Goal: Check status: Check status

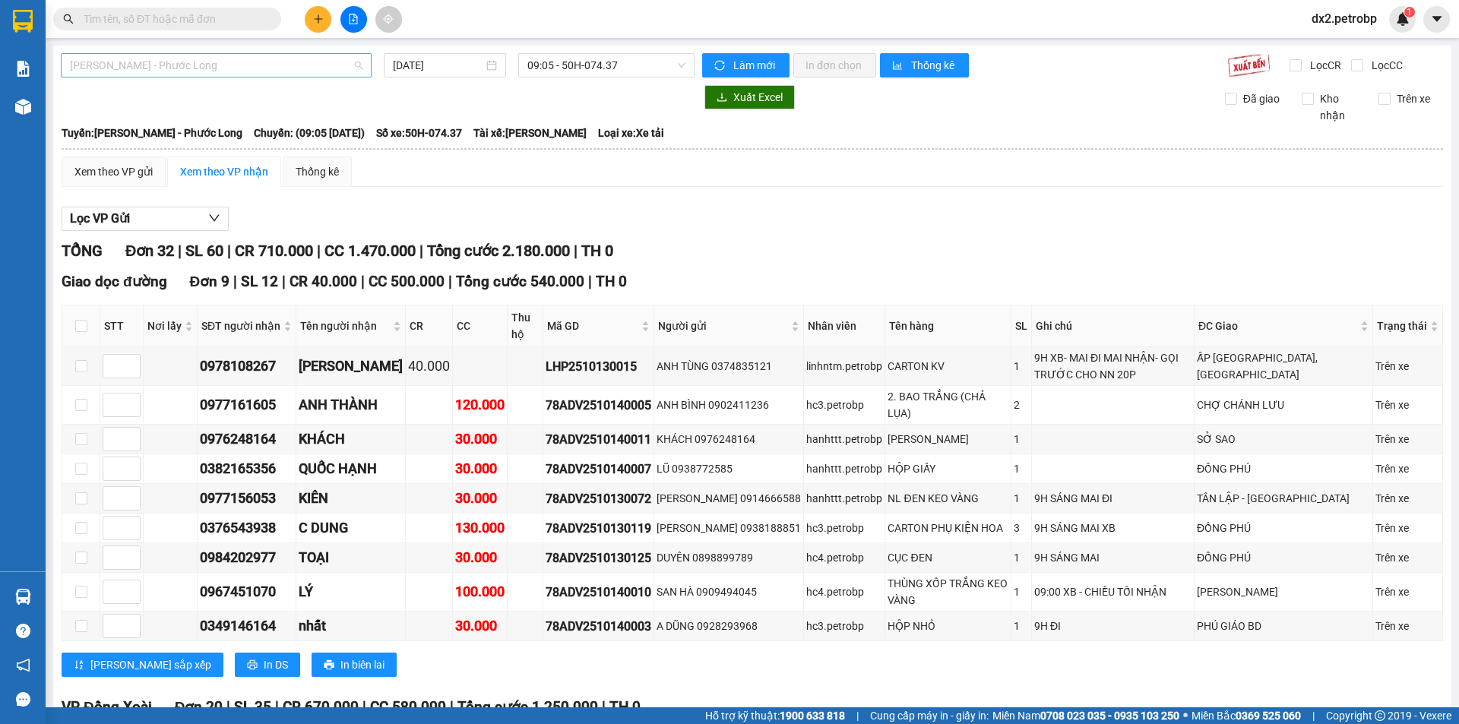
click at [268, 63] on span "[PERSON_NAME] - Phước Long" at bounding box center [216, 65] width 293 height 23
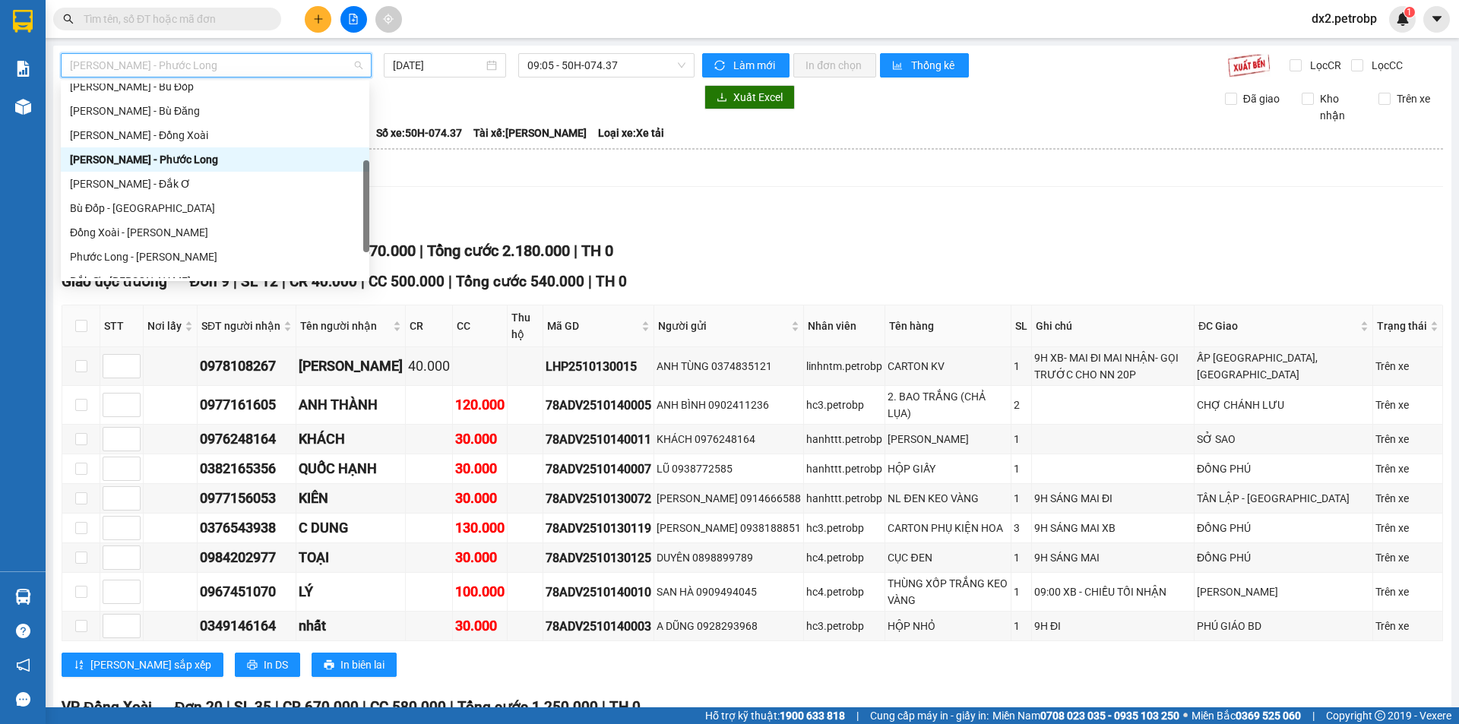
scroll to position [304, 0]
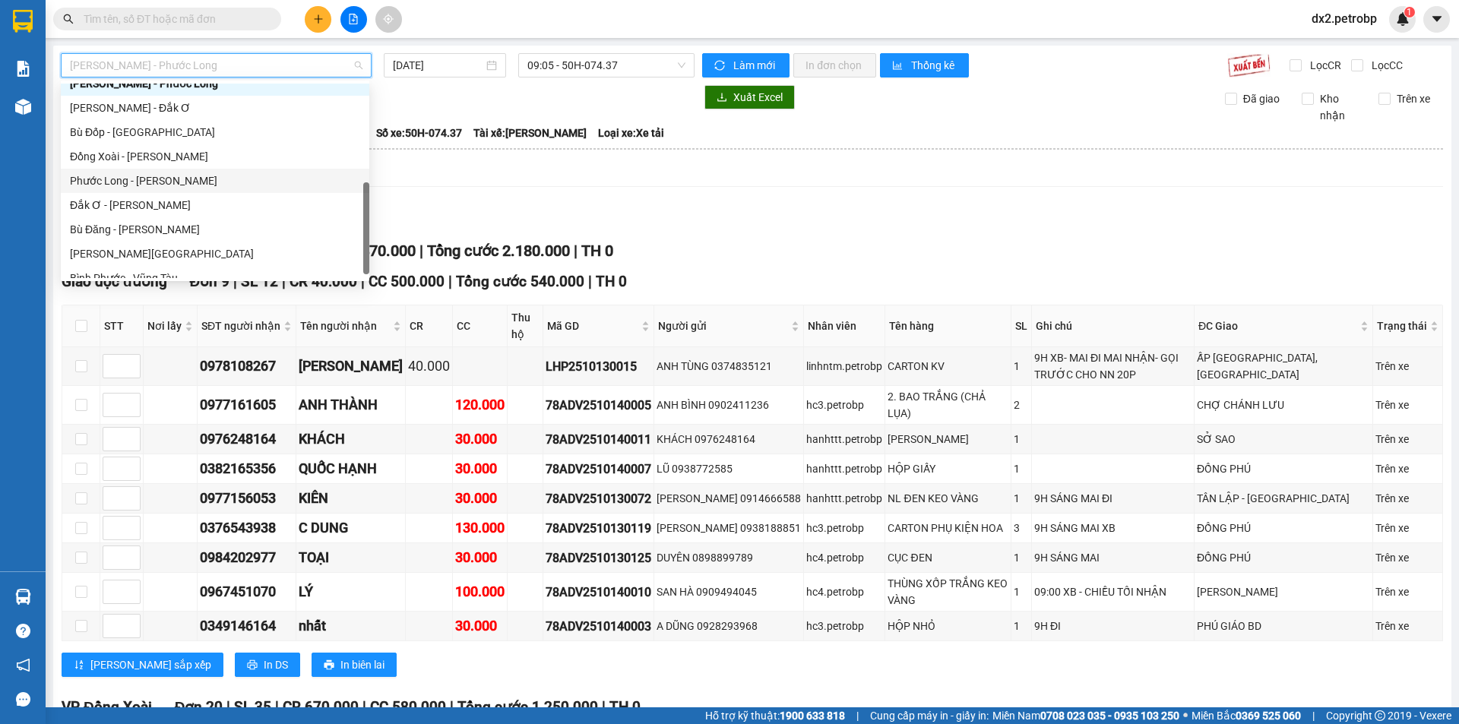
click at [185, 181] on div "Phước Long - Hồ Chí Minh" at bounding box center [215, 181] width 290 height 17
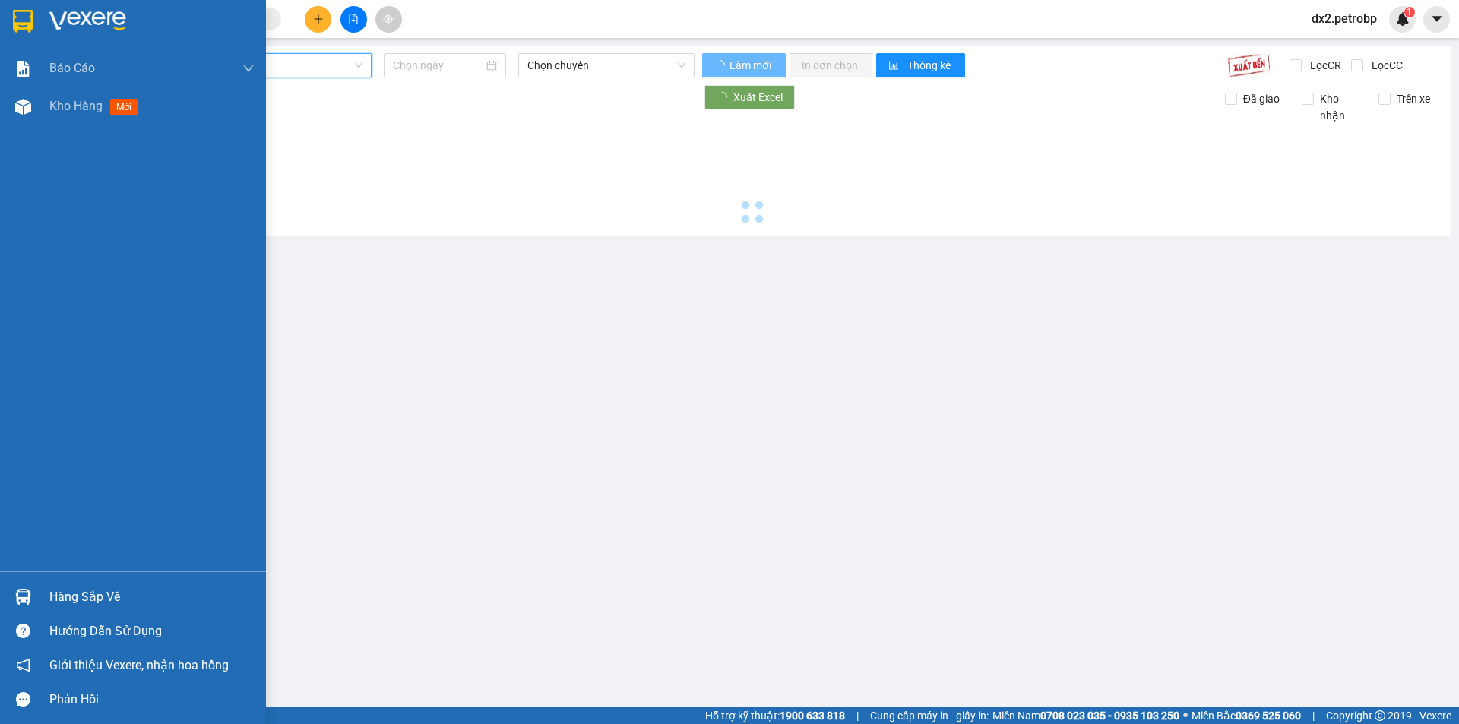
type input "[DATE]"
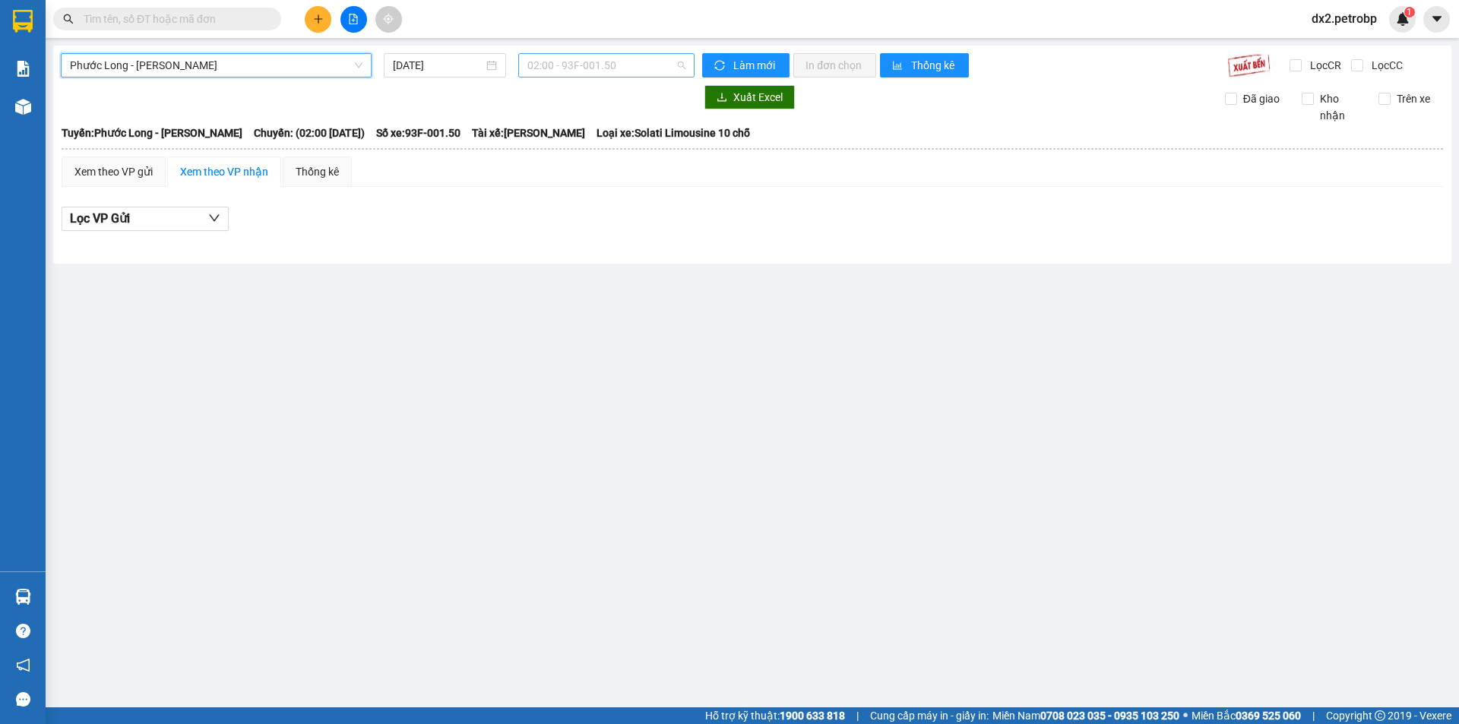
click at [677, 63] on span "02:00 - 93F-001.50" at bounding box center [606, 65] width 158 height 23
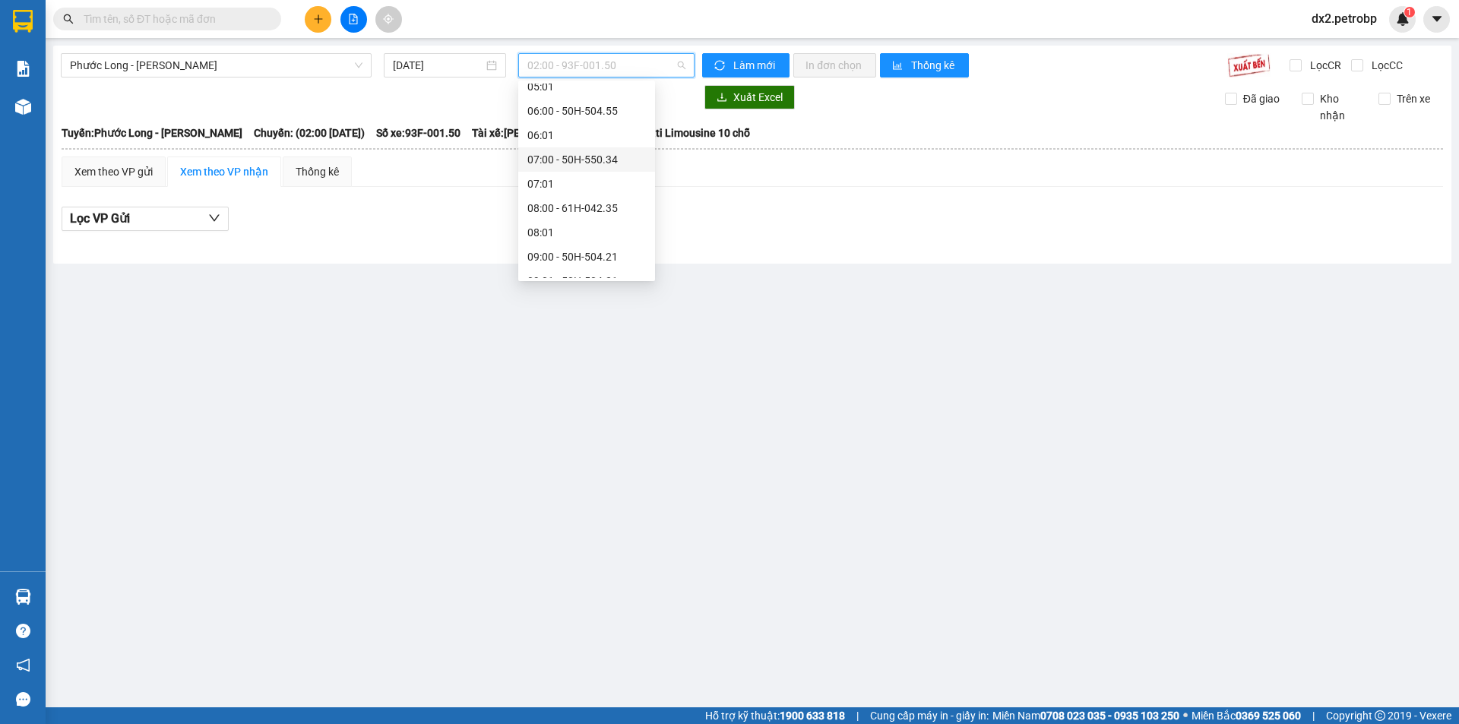
scroll to position [304, 0]
click at [600, 223] on div "09:05 - 50H-363.26" at bounding box center [586, 229] width 119 height 17
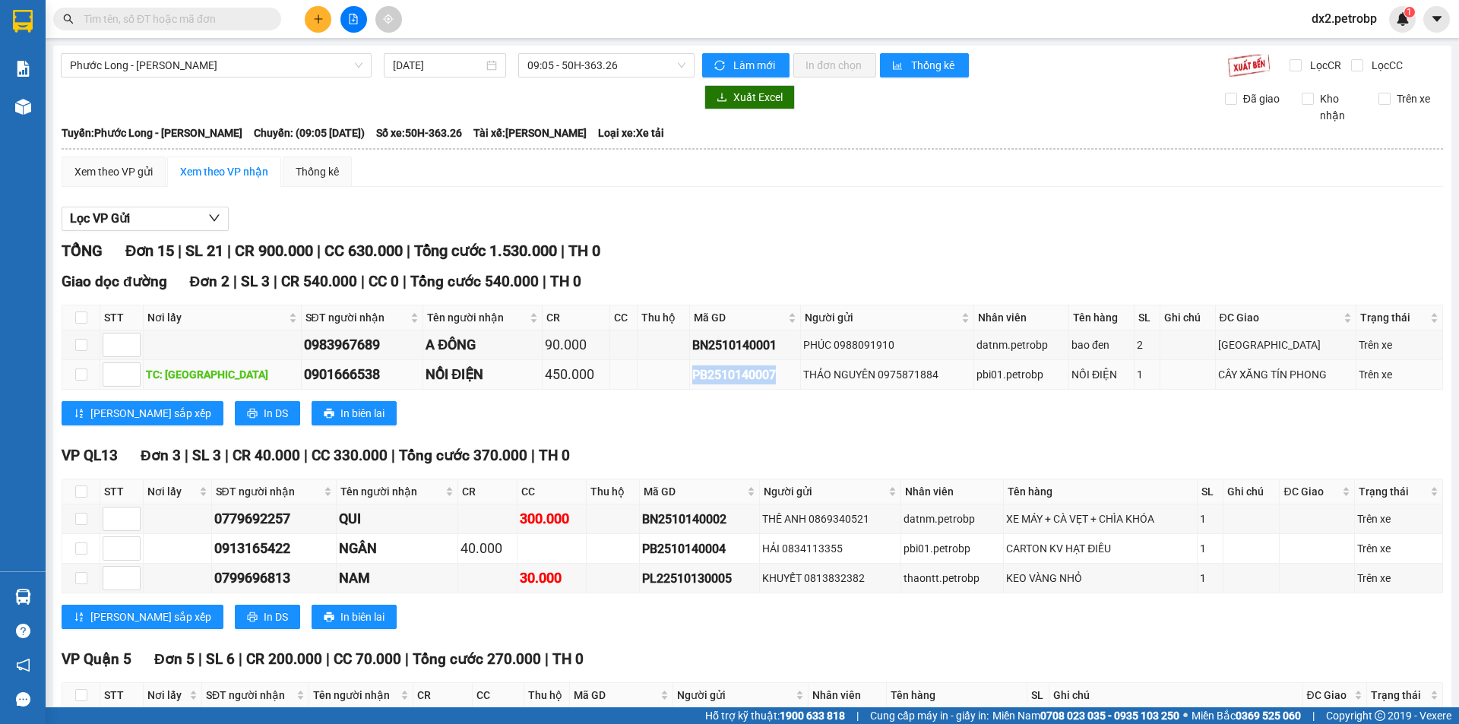
drag, startPoint x: 749, startPoint y: 375, endPoint x: 657, endPoint y: 375, distance: 92.7
click at [657, 375] on tr "TC: CHỢ BÌNH HIẾU 0901666538 NỒI ĐIỆN 450.000 PB2510140007 THẢO NGUYÊN 09758718…" at bounding box center [752, 375] width 1381 height 30
copy div "PB2510140007"
click at [249, 18] on input "text" at bounding box center [173, 19] width 179 height 17
paste input "PB2510140007"
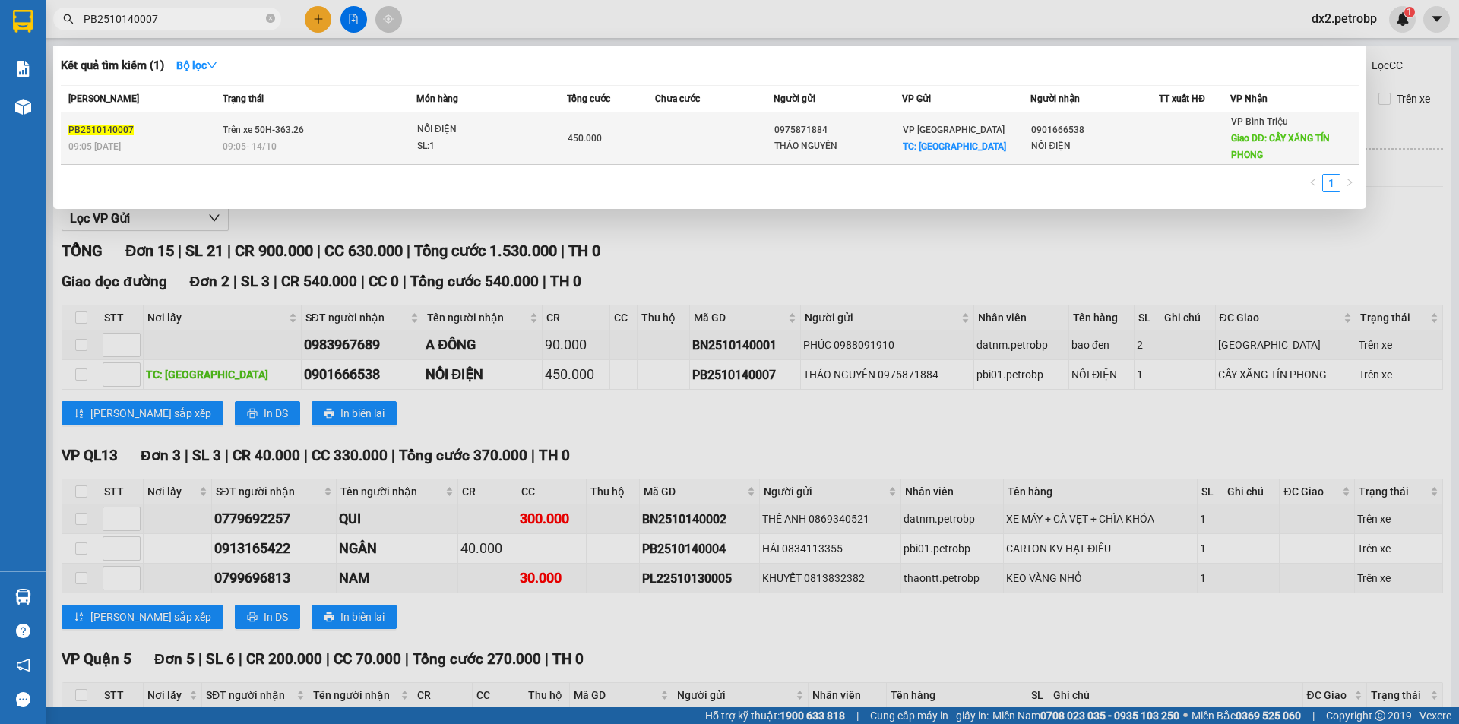
type input "PB2510140007"
click at [590, 131] on div "450.000" at bounding box center [611, 138] width 87 height 17
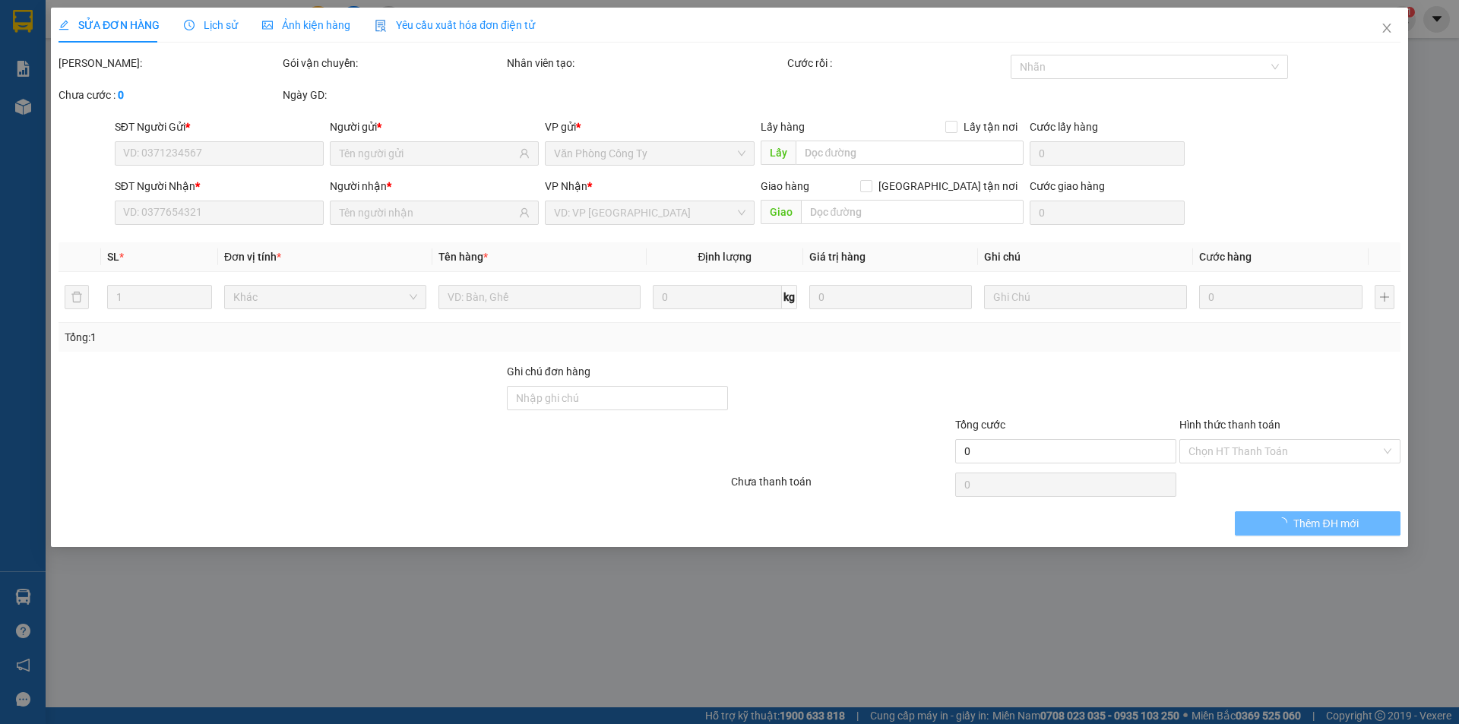
type input "0975871884"
type input "THẢO NGUYÊN"
checkbox input "true"
type input "CHỢ BÌNH HIẾU"
type input "50.000"
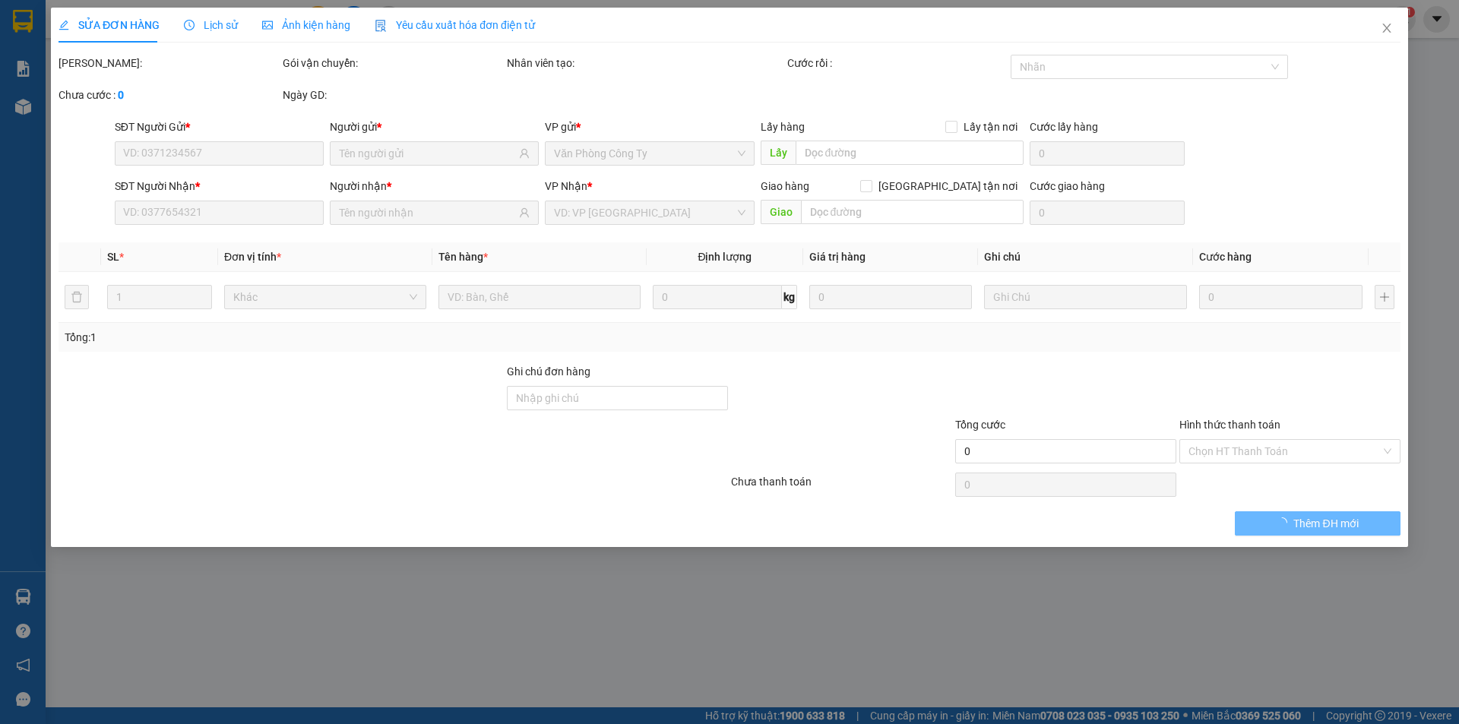
type input "0901666538"
type input "NỒI ĐIỆN"
type input "CÂY XĂNG TÍN PHONG"
type input "450.000"
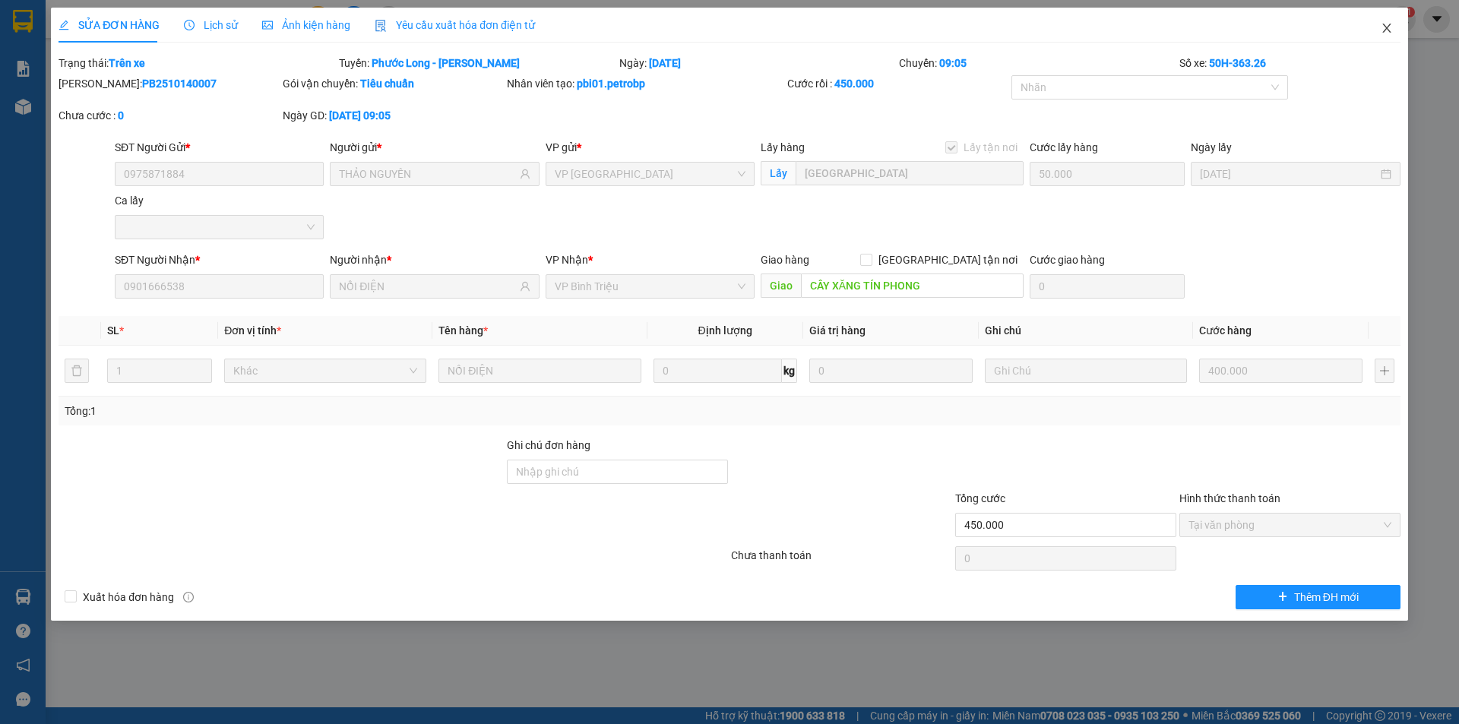
click at [1382, 27] on icon "close" at bounding box center [1387, 28] width 12 height 12
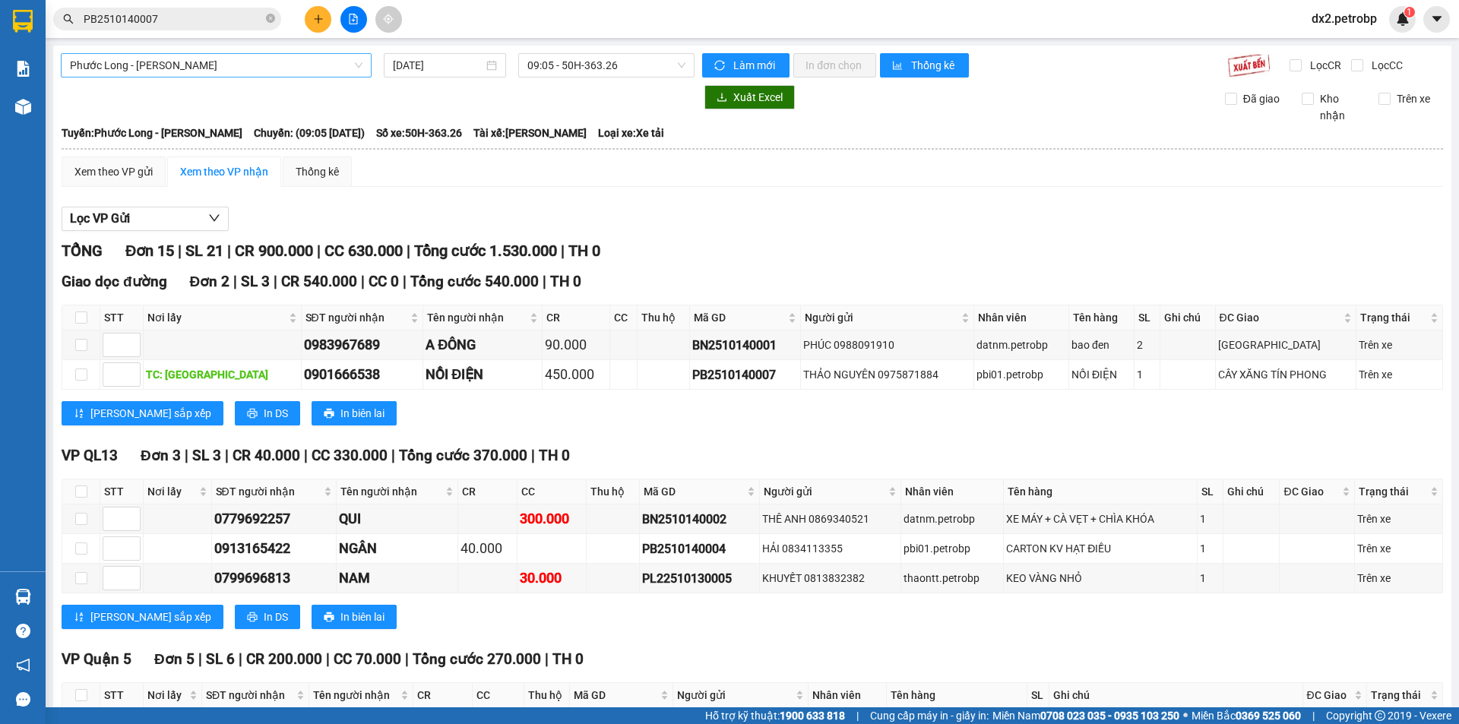
click at [254, 67] on span "Phước Long - Hồ Chí Minh" at bounding box center [216, 65] width 293 height 23
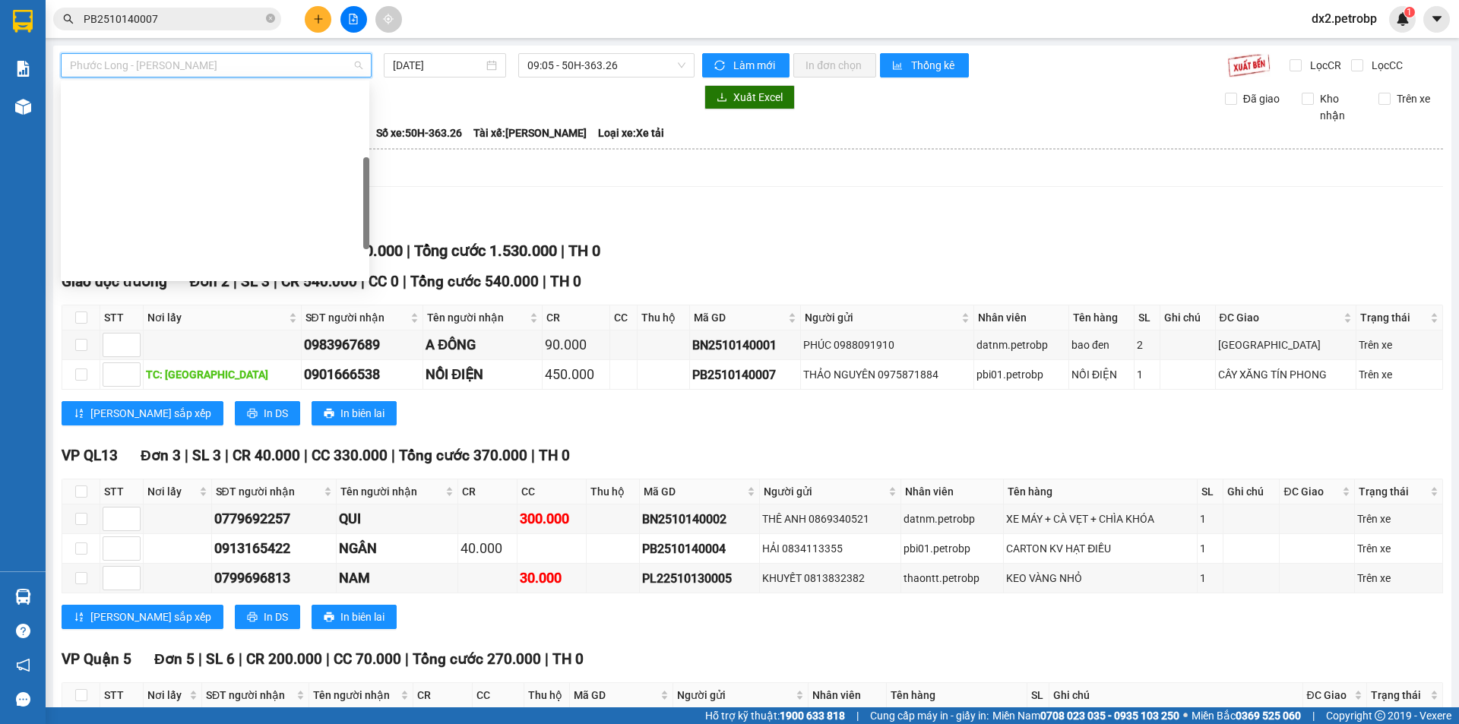
scroll to position [219, 0]
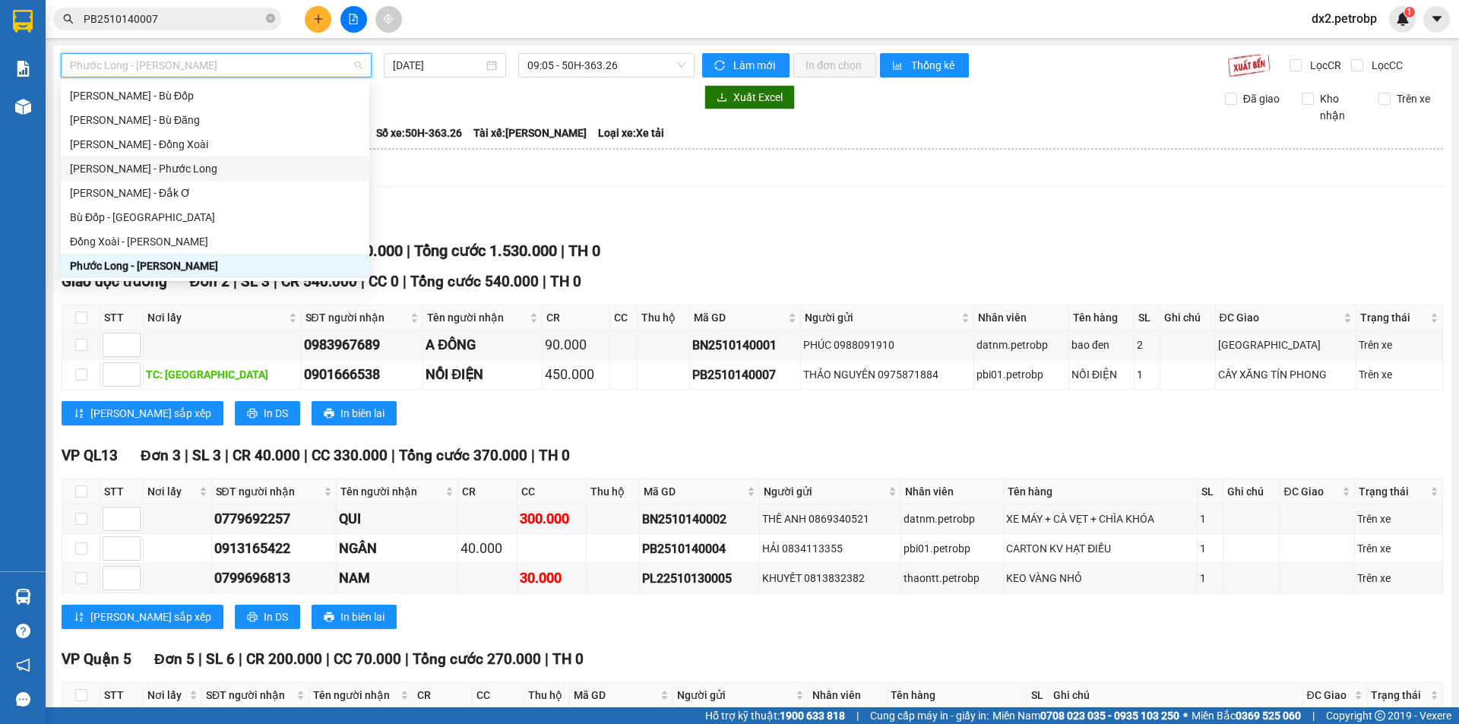
click at [166, 166] on div "[PERSON_NAME] - Phước Long" at bounding box center [215, 168] width 290 height 17
type input "[DATE]"
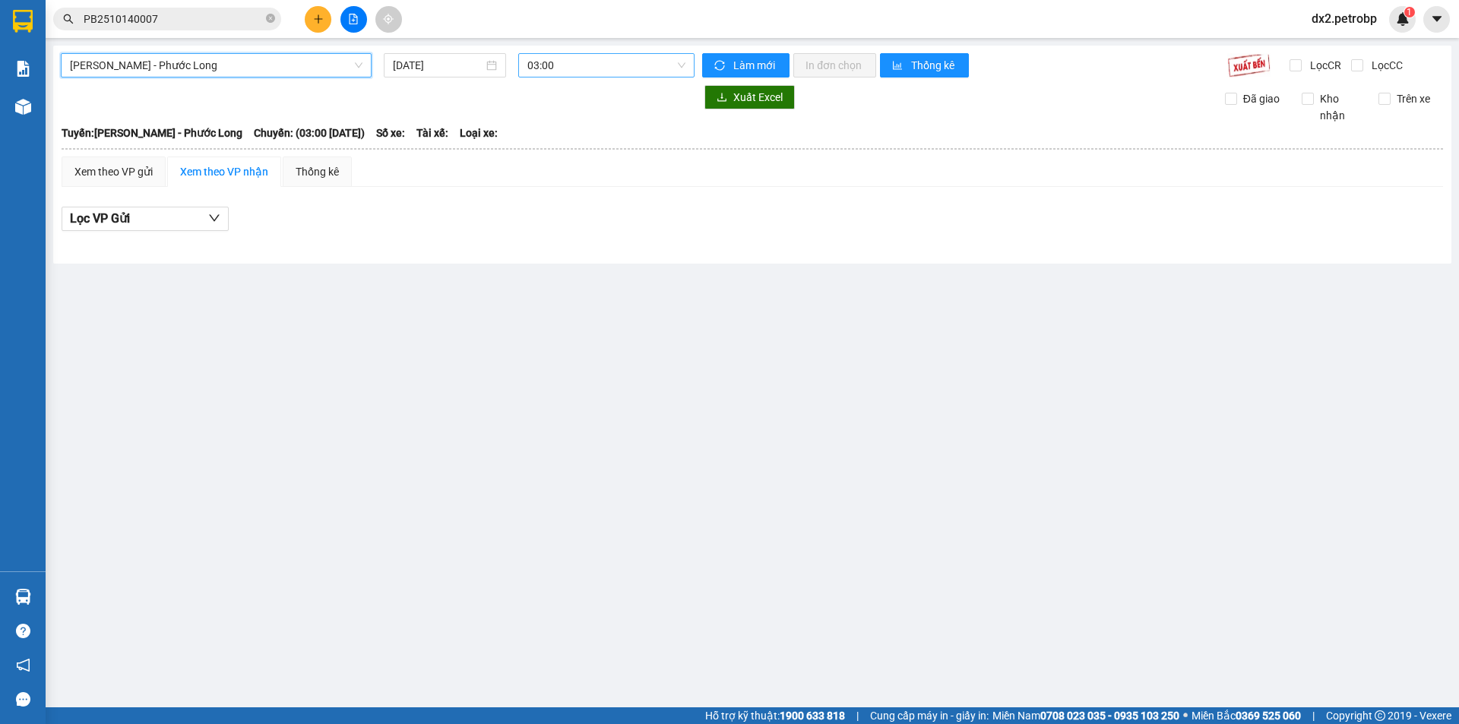
click at [683, 63] on span "03:00" at bounding box center [606, 65] width 158 height 23
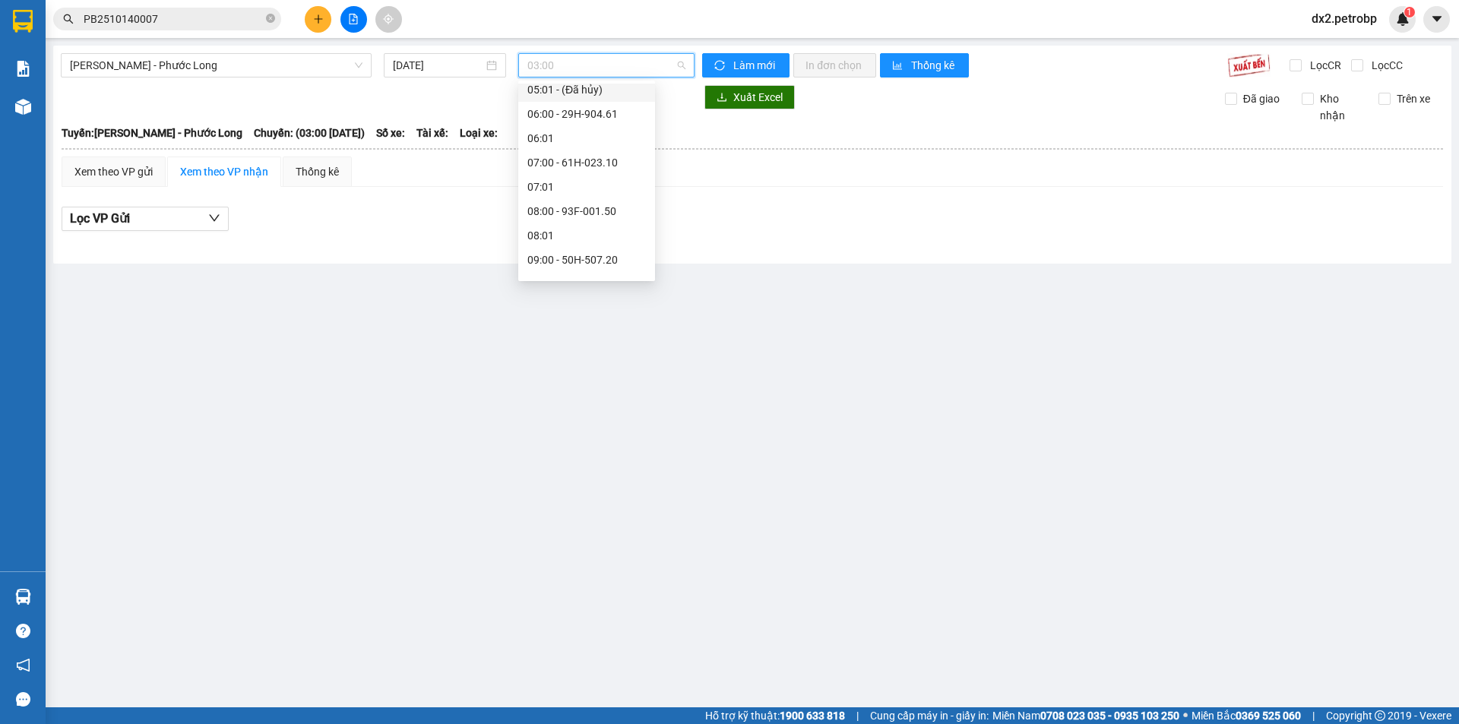
scroll to position [228, 0]
click at [582, 232] on div "09:05 - 50H-074.37" at bounding box center [586, 232] width 119 height 17
